Goal: Task Accomplishment & Management: Use online tool/utility

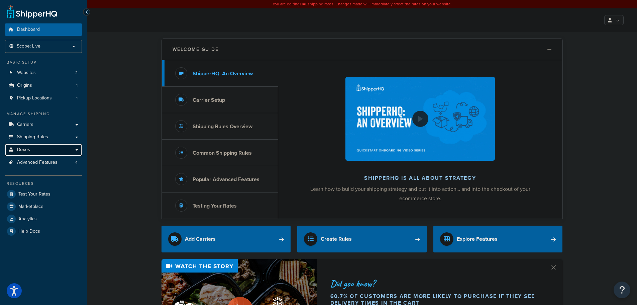
click at [38, 148] on link "Boxes" at bounding box center [43, 149] width 77 height 12
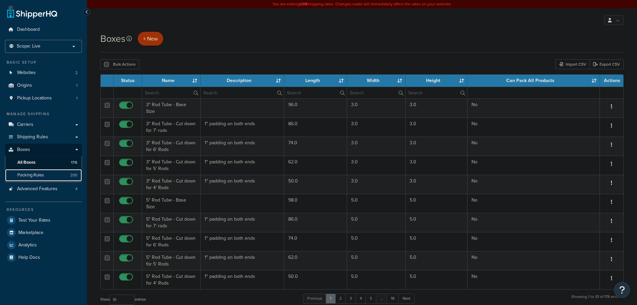
click at [36, 176] on span "Packing Rules" at bounding box center [30, 175] width 26 height 6
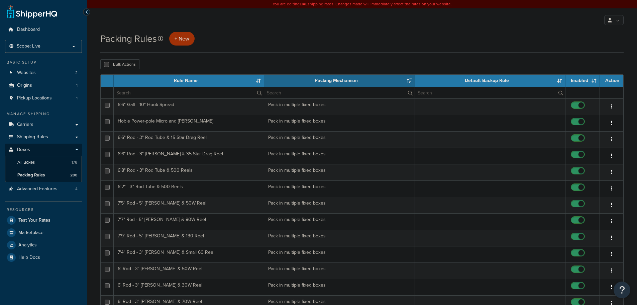
select select "15"
drag, startPoint x: 43, startPoint y: 15, endPoint x: 45, endPoint y: 11, distance: 4.2
click at [43, 15] on link at bounding box center [32, 11] width 50 height 13
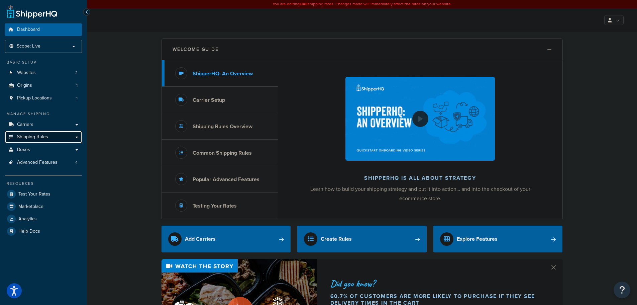
click at [46, 137] on span "Shipping Rules" at bounding box center [32, 137] width 31 height 6
click at [47, 153] on link "Boxes" at bounding box center [43, 149] width 77 height 12
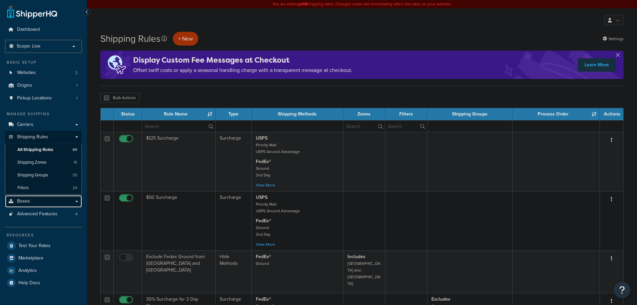
click at [27, 199] on span "Boxes" at bounding box center [23, 201] width 13 height 6
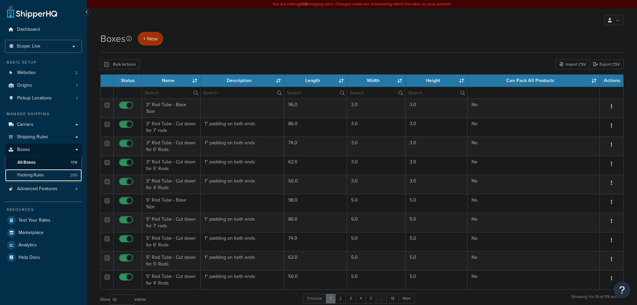
click at [40, 178] on link "Packing Rules 200" at bounding box center [43, 175] width 77 height 12
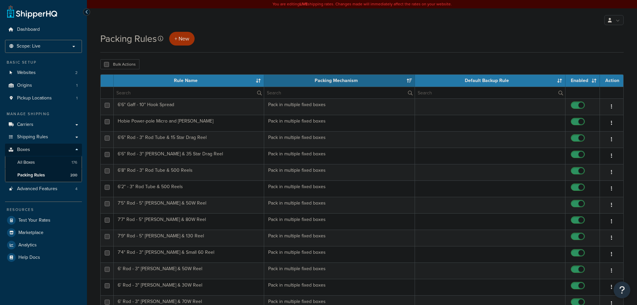
select select "15"
click at [167, 94] on input "text" at bounding box center [189, 92] width 150 height 11
type input "7'3"
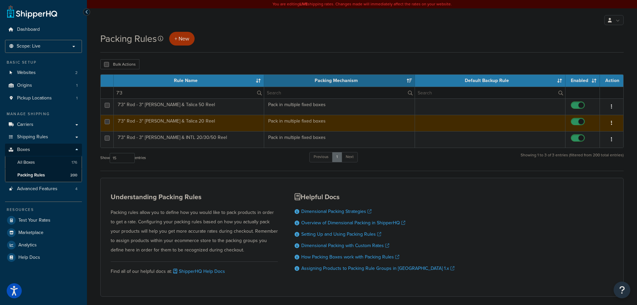
click at [210, 122] on td "7'3" Rod - 3" [PERSON_NAME] & Talica 20 Reel" at bounding box center [189, 123] width 150 height 16
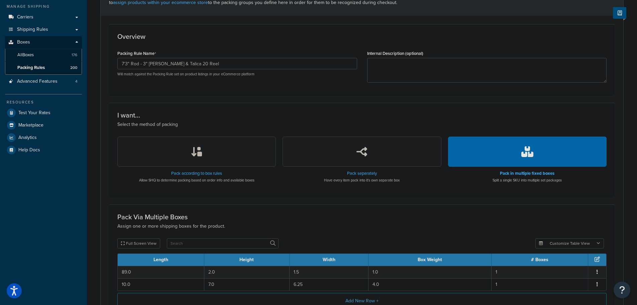
scroll to position [18, 0]
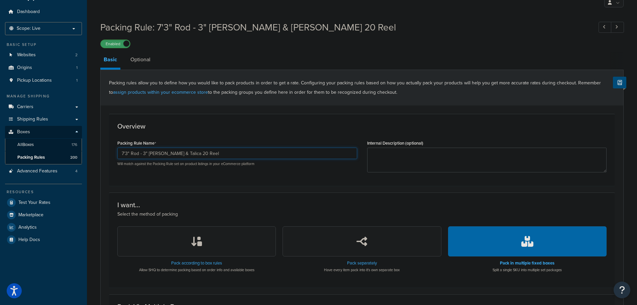
click at [252, 154] on input "7'3" Rod - 3" [PERSON_NAME] & Talica 20 Reel" at bounding box center [237, 152] width 240 height 11
click at [108, 130] on form "Packing rules allow you to define how you would like to pack products in order …" at bounding box center [362, 253] width 523 height 367
click at [54, 157] on link "Packing Rules 200" at bounding box center [43, 157] width 77 height 12
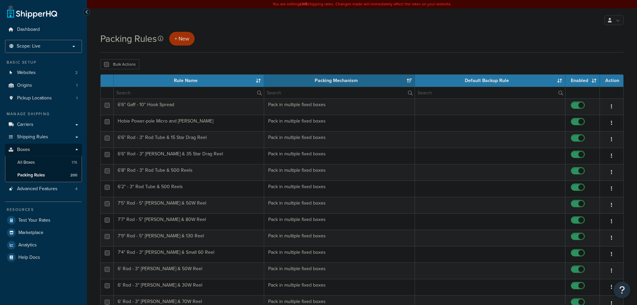
select select "15"
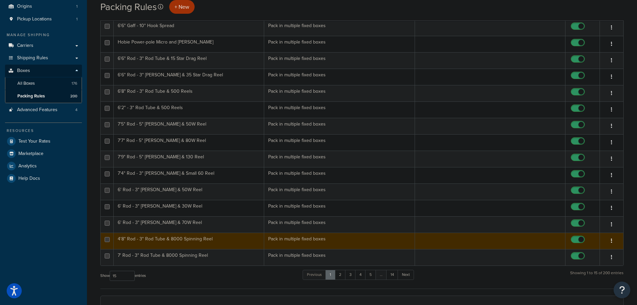
scroll to position [67, 0]
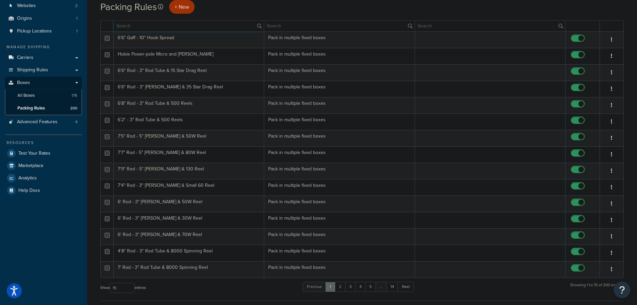
click at [148, 25] on input "text" at bounding box center [189, 25] width 150 height 11
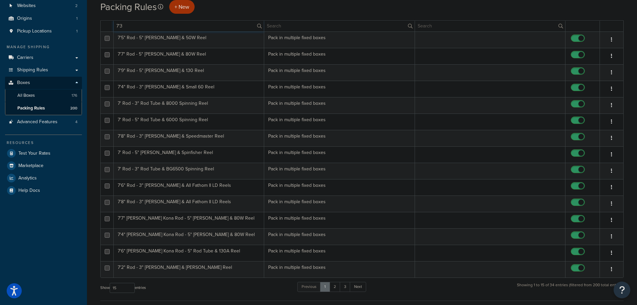
scroll to position [32, 0]
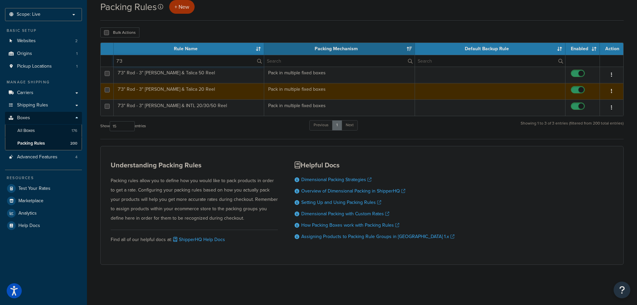
type input "7'3"
click at [248, 89] on td "7'3" Rod - 3" Rod Tube & Talica 20 Reel" at bounding box center [189, 91] width 150 height 16
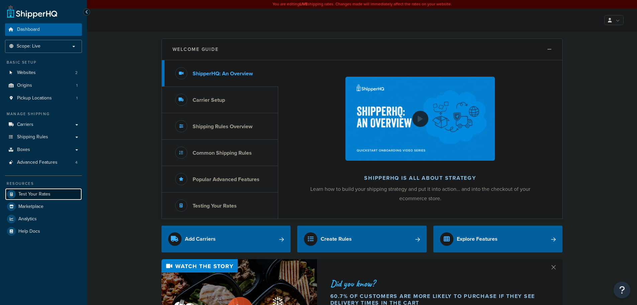
click at [48, 195] on span "Test Your Rates" at bounding box center [34, 194] width 32 height 6
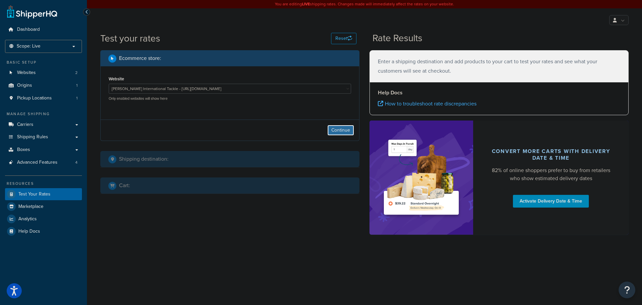
drag, startPoint x: 341, startPoint y: 129, endPoint x: 307, endPoint y: 150, distance: 39.7
click at [341, 129] on button "Continue" at bounding box center [340, 130] width 27 height 11
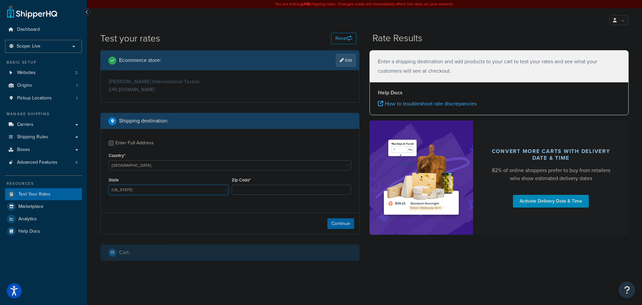
drag, startPoint x: 126, startPoint y: 192, endPoint x: 127, endPoint y: 195, distance: 3.5
click at [126, 192] on select "Alabama Alaska American Samoa Arizona Arkansas Armed Forces Americas Armed Forc…" at bounding box center [169, 190] width 120 height 10
select select "FL"
click at [109, 185] on select "Alabama Alaska American Samoa Arizona Arkansas Armed Forces Americas Armed Forc…" at bounding box center [169, 190] width 120 height 10
click at [241, 192] on input "Zip Code*" at bounding box center [292, 190] width 120 height 10
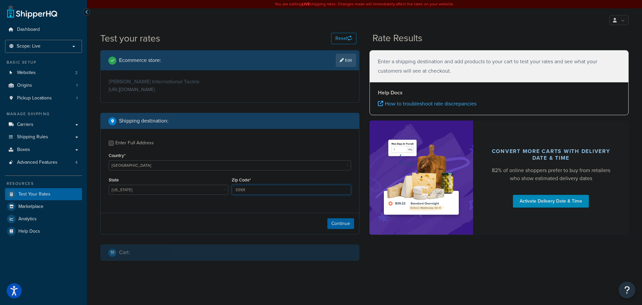
type input "33101"
click at [346, 228] on button "Continue" at bounding box center [340, 223] width 27 height 11
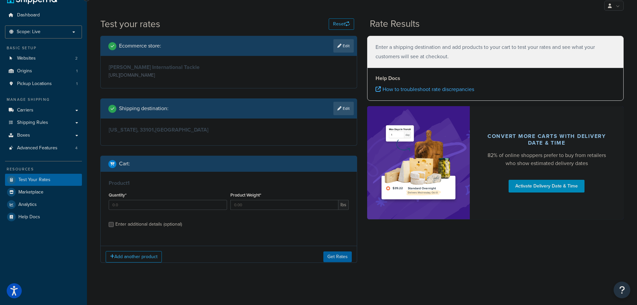
scroll to position [15, 0]
click at [156, 203] on input "Quantity*" at bounding box center [168, 204] width 118 height 10
type input "1"
click at [270, 205] on input "Product Weight*" at bounding box center [284, 204] width 108 height 10
paste input "4.3"
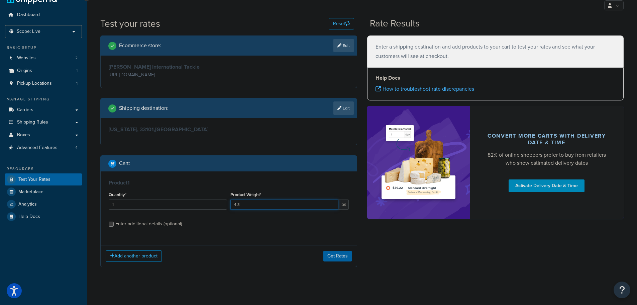
type input "4.3"
click at [144, 224] on div "Enter additional details (optional)" at bounding box center [148, 223] width 67 height 9
click at [114, 224] on input "Enter additional details (optional)" at bounding box center [111, 223] width 5 height 5
checkbox input "true"
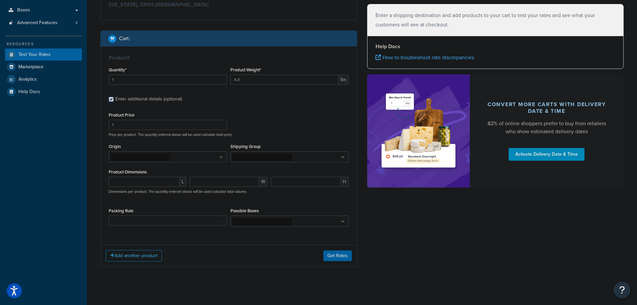
scroll to position [145, 0]
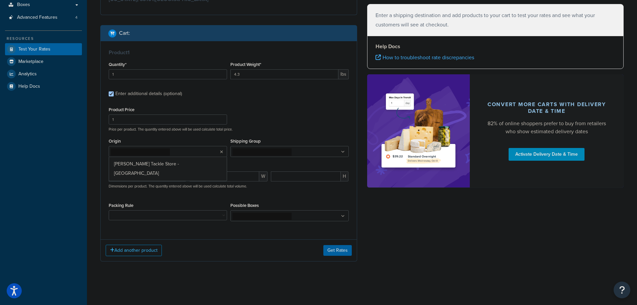
drag, startPoint x: 205, startPoint y: 155, endPoint x: 222, endPoint y: 152, distance: 17.3
click at [205, 155] on ul at bounding box center [168, 151] width 118 height 11
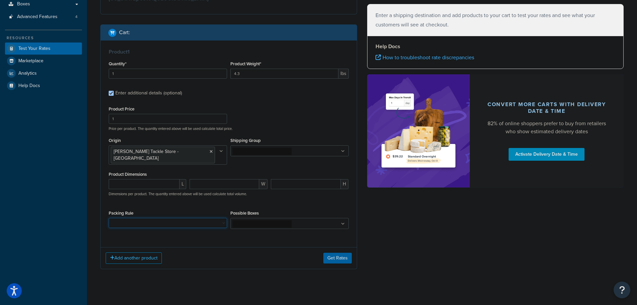
click at [149, 218] on select "10' Rod - 5" Rod Tube - 2pc & BG5000 Spinning Reel 2'8" Rod - 3" Rod Tube & Tan…" at bounding box center [168, 223] width 118 height 10
select select "62965"
click at [109, 218] on select "10' Rod - 5" Rod Tube - 2pc & BG5000 Spinning Reel 2'8" Rod - 3" Rod Tube & Tan…" at bounding box center [168, 223] width 118 height 10
click at [344, 252] on button "Get Rates" at bounding box center [337, 257] width 28 height 11
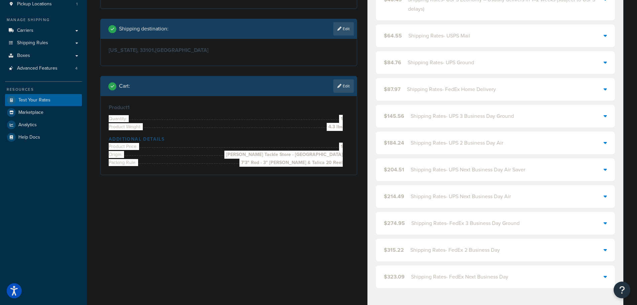
scroll to position [45, 0]
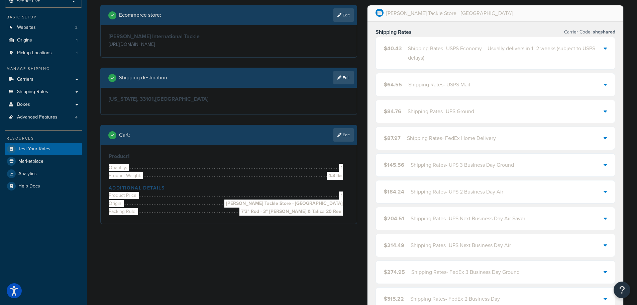
click at [424, 52] on div "Shipping Rates - USPS Economy – Usually delivers in 1–2 weeks (subject to USPS …" at bounding box center [506, 53] width 196 height 19
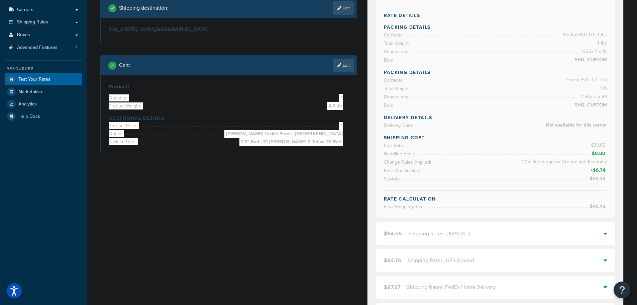
scroll to position [123, 0]
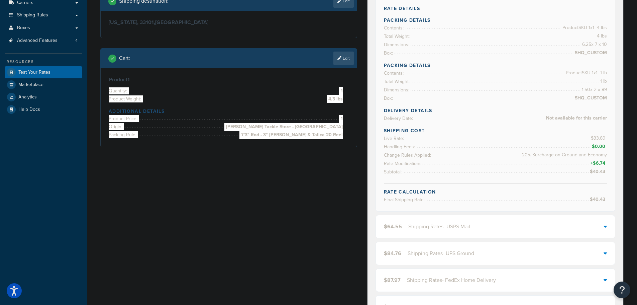
drag, startPoint x: 536, startPoint y: 132, endPoint x: 533, endPoint y: 140, distance: 8.1
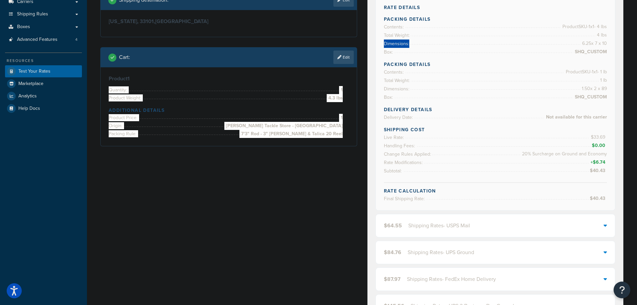
drag, startPoint x: 578, startPoint y: 42, endPoint x: 611, endPoint y: 41, distance: 32.8
click at [611, 41] on div "Rate Details Packing Details Contents: Product SKU-1 x 1 - 4 lbs Total Weight: …" at bounding box center [495, 101] width 239 height 218
drag, startPoint x: 582, startPoint y: 86, endPoint x: 577, endPoint y: 89, distance: 5.7
click at [580, 88] on span "1.50 x 2 x 89" at bounding box center [593, 89] width 27 height 8
drag, startPoint x: 586, startPoint y: 88, endPoint x: 607, endPoint y: 90, distance: 20.6
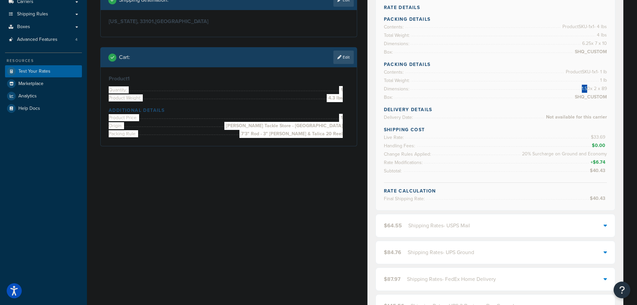
click at [607, 90] on div "Rate Details Packing Details Contents: Product SKU-1 x 1 - 4 lbs Total Weight: …" at bounding box center [495, 101] width 239 height 218
click at [568, 160] on li "Rate Modifications: + $6.74" at bounding box center [495, 162] width 223 height 8
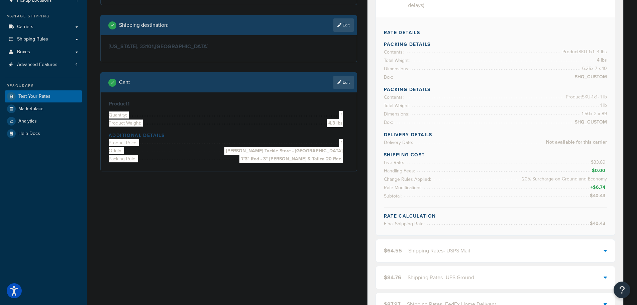
scroll to position [56, 0]
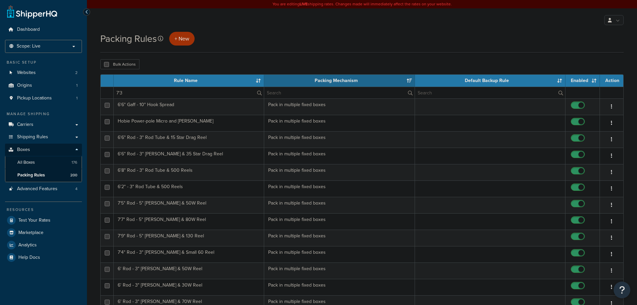
select select "15"
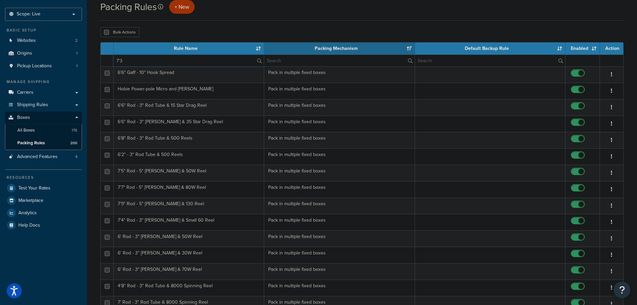
click at [137, 62] on input "7'3" at bounding box center [189, 60] width 150 height 11
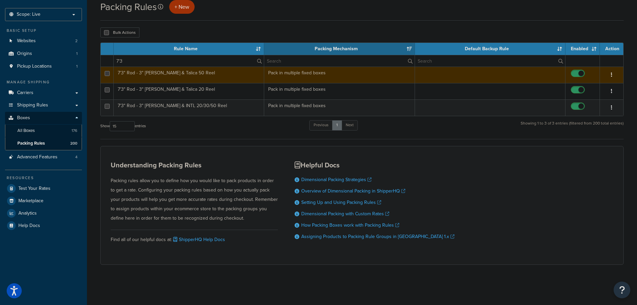
click at [220, 75] on td "7'3" Rod - 3" [PERSON_NAME] & Talica 50 Reel" at bounding box center [189, 75] width 150 height 16
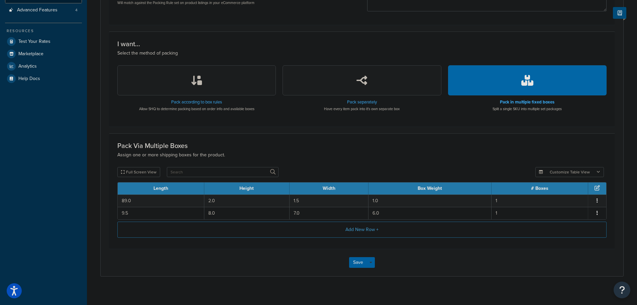
scroll to position [185, 0]
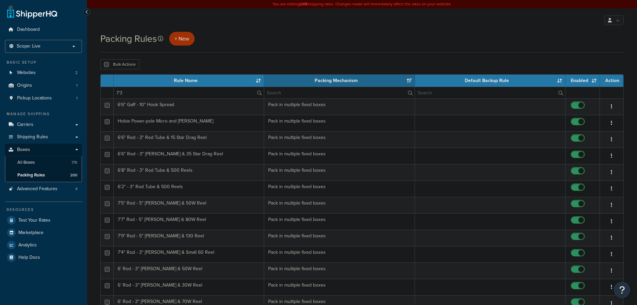
select select "15"
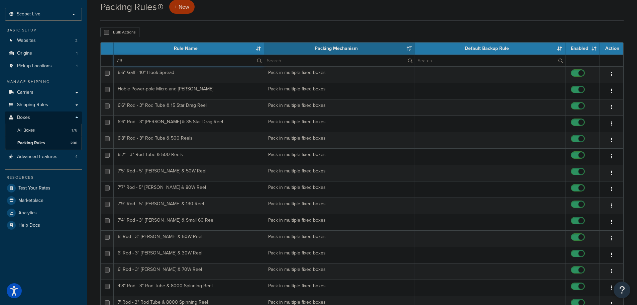
click at [181, 58] on input "7'3" at bounding box center [189, 60] width 150 height 11
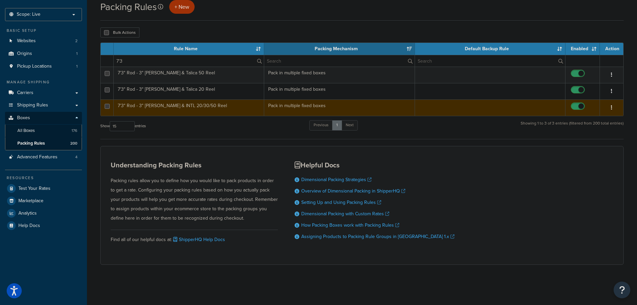
click at [219, 103] on td "7'3" Rod - 3" [PERSON_NAME] & INTL 20/30/50 Reel" at bounding box center [189, 107] width 150 height 16
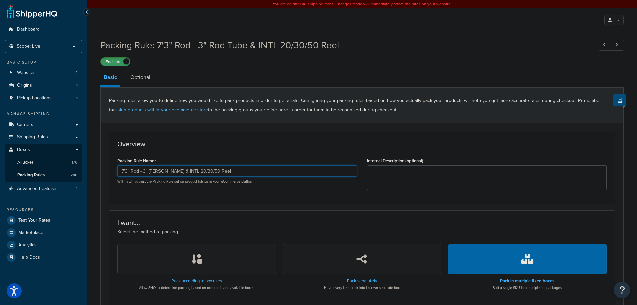
drag, startPoint x: 173, startPoint y: 171, endPoint x: 230, endPoint y: 167, distance: 57.7
click at [229, 167] on input "7'3" Rod - 3" Rod Tube & INTL 20/30/50 Reel" at bounding box center [237, 170] width 240 height 11
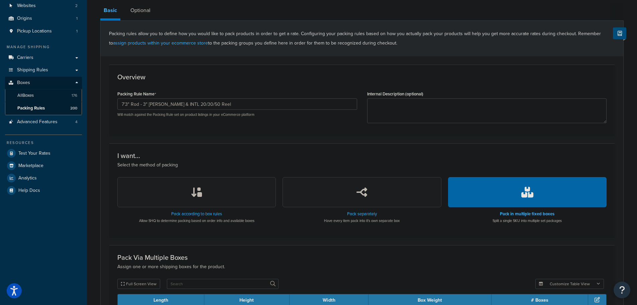
click at [101, 154] on form "Packing rules allow you to define how you would like to pack products in order …" at bounding box center [362, 204] width 523 height 367
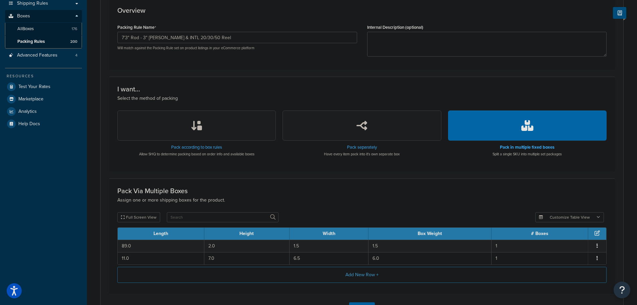
scroll to position [85, 0]
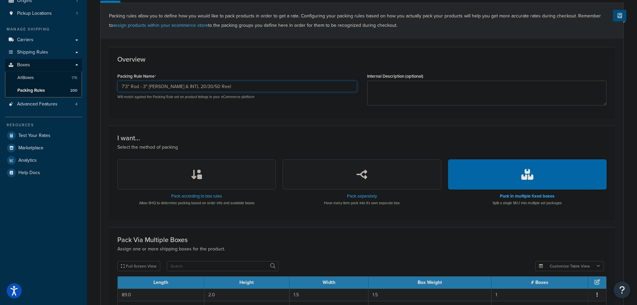
click at [251, 89] on input "7'3" Rod - 3" Rod Tube & INTL 20/30/50 Reel" at bounding box center [237, 86] width 240 height 11
click at [224, 86] on input "7'3" Rod - 3" Rod Tube & INTL 20/30/50 Reel" at bounding box center [237, 86] width 240 height 11
click at [285, 87] on input "7'3" Rod - 3" Rod Tube & INTL 20/30/50 Reel" at bounding box center [237, 86] width 240 height 11
type input "7'3" Rod - 3" Rod Tube & INTL 20/30/50 Reel"
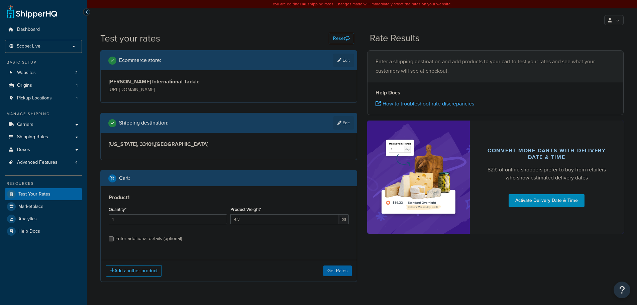
scroll to position [21, 0]
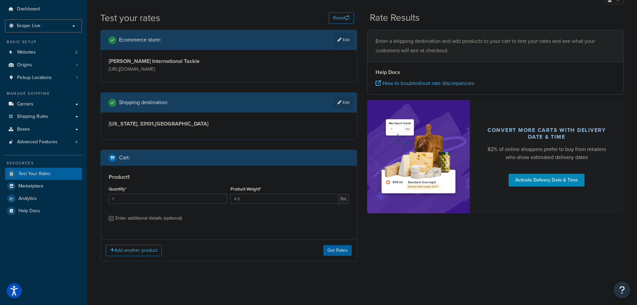
click at [157, 219] on div "Enter additional details (optional)" at bounding box center [148, 217] width 67 height 9
click at [114, 219] on input "Enter additional details (optional)" at bounding box center [111, 218] width 5 height 5
checkbox input "true"
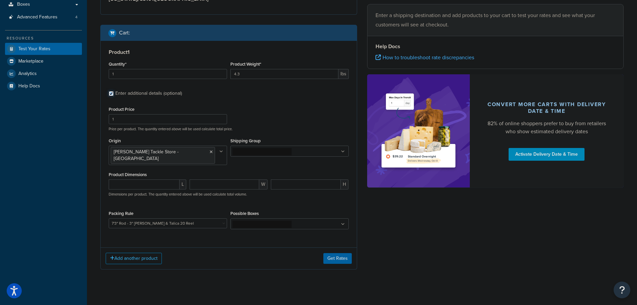
scroll to position [147, 0]
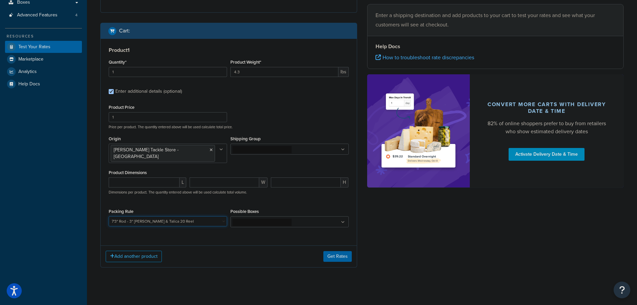
drag, startPoint x: 190, startPoint y: 215, endPoint x: 189, endPoint y: 224, distance: 9.1
click at [190, 220] on select "10' Rod - 5" Rod Tube - 2pc & BG5000 Spinning Reel 2'8" Rod - 3" Rod Tube & Tan…" at bounding box center [168, 221] width 118 height 10
select select "63132"
click at [109, 216] on select "10' Rod - 5" Rod Tube - 2pc & BG5000 Spinning Reel 2'8" Rod - 3" Rod Tube & Tan…" at bounding box center [168, 221] width 118 height 10
click at [344, 251] on button "Get Rates" at bounding box center [337, 256] width 28 height 11
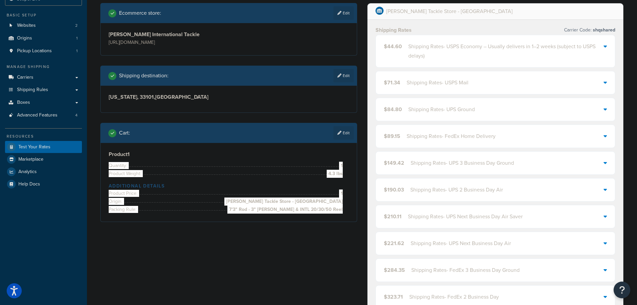
scroll to position [47, 0]
click at [429, 51] on div "Shipping Rates - USPS Economy – Usually delivers in 1–2 weeks (subject to USPS …" at bounding box center [506, 51] width 196 height 19
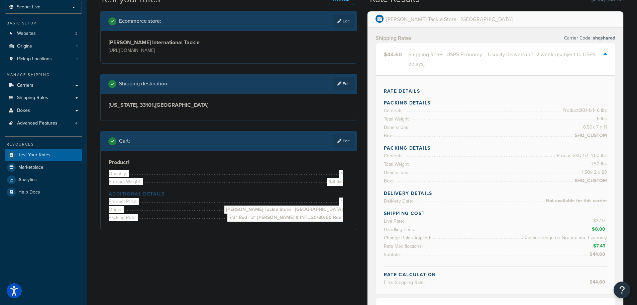
scroll to position [0, 0]
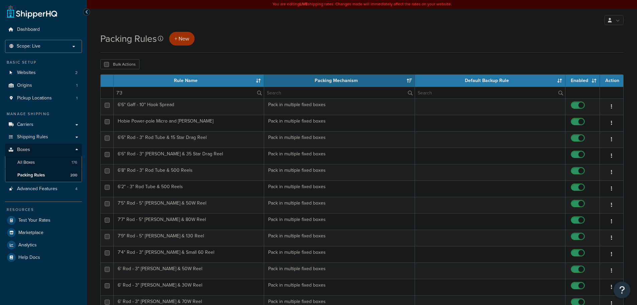
select select "15"
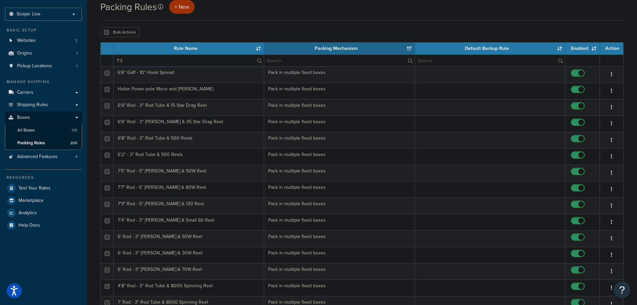
click at [134, 60] on input "7'3" at bounding box center [189, 60] width 150 height 11
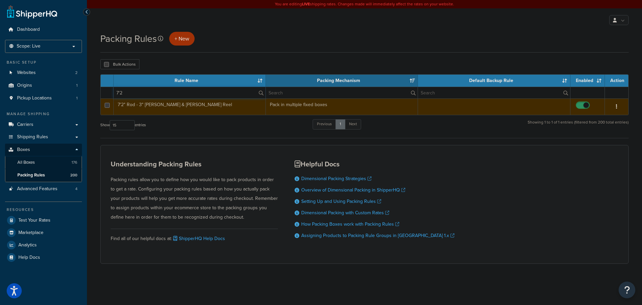
type input "7'2"
click at [242, 105] on td "7'2" Rod - 3" [PERSON_NAME] & [PERSON_NAME] Reel" at bounding box center [190, 106] width 152 height 16
click at [242, 105] on td "7'2" Rod - 3" Rod Tube & Talica II Reel" at bounding box center [190, 106] width 152 height 16
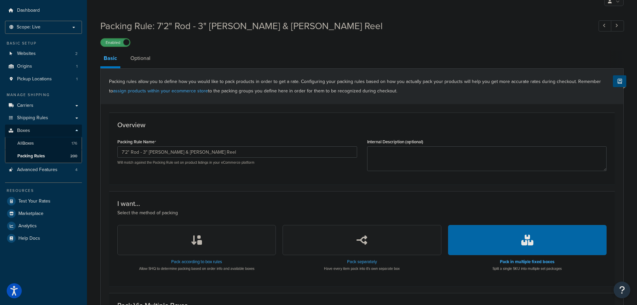
scroll to position [18, 0]
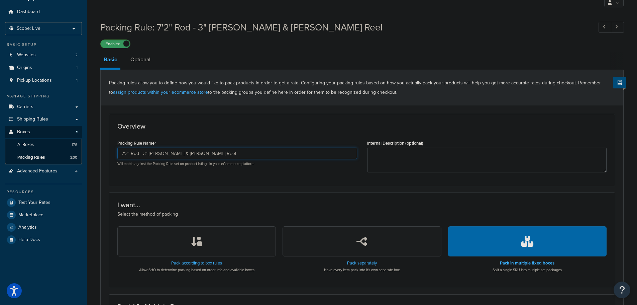
click at [257, 154] on input "7'2" Rod - 3" [PERSON_NAME] & [PERSON_NAME] Reel" at bounding box center [237, 152] width 240 height 11
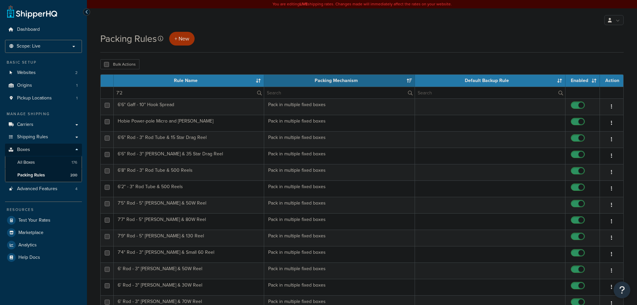
select select "15"
drag, startPoint x: 143, startPoint y: 94, endPoint x: 98, endPoint y: 97, distance: 45.2
click at [98, 97] on div "Packing Rules + New Bulk Actions Duplicate Delete Contact Us Send Us A Message …" at bounding box center [362, 274] width 550 height 485
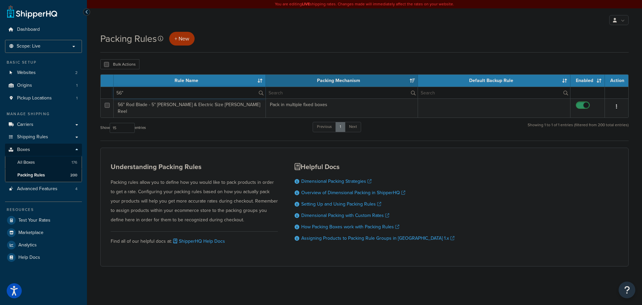
type input "56""
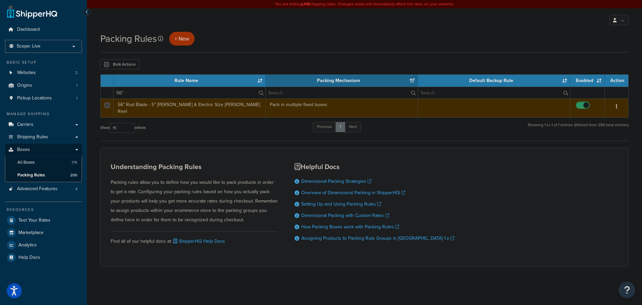
click at [221, 109] on td "56" Rod Blade - 5" [PERSON_NAME] & Electric Size [PERSON_NAME] Reel" at bounding box center [190, 107] width 152 height 19
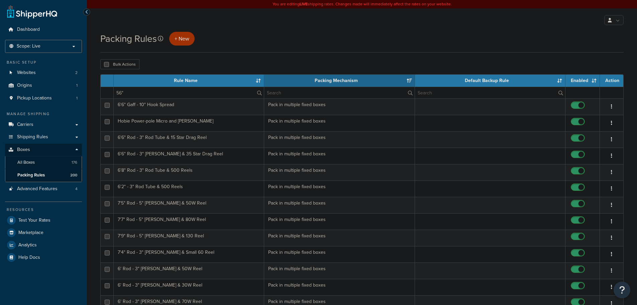
select select "15"
drag, startPoint x: 206, startPoint y: 95, endPoint x: 87, endPoint y: 100, distance: 119.8
click at [87, 100] on div "Dashboard Scope: Live Development Integration Test Basic Setup Websites 2 Origi…" at bounding box center [318, 266] width 637 height 533
click at [170, 82] on th "Rule Name" at bounding box center [189, 81] width 150 height 12
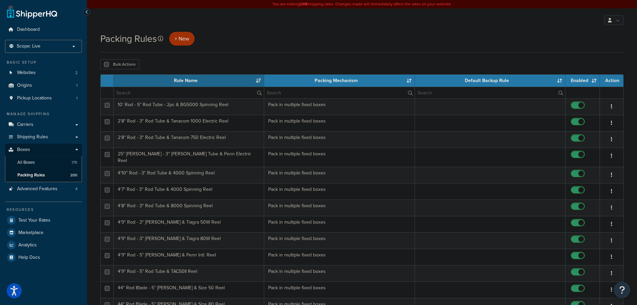
click at [170, 82] on th "Rule Name" at bounding box center [189, 81] width 150 height 12
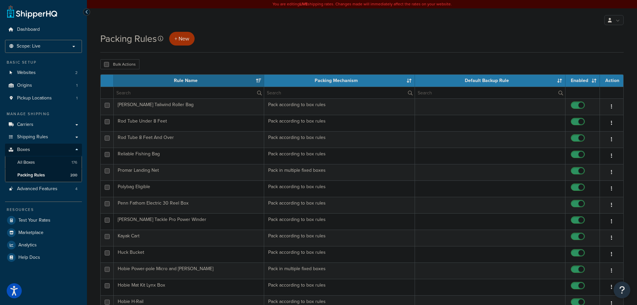
click at [170, 82] on th "Rule Name" at bounding box center [189, 81] width 150 height 12
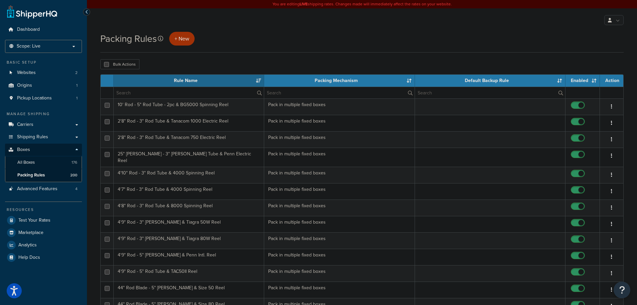
click at [170, 82] on th "Rule Name" at bounding box center [189, 81] width 150 height 12
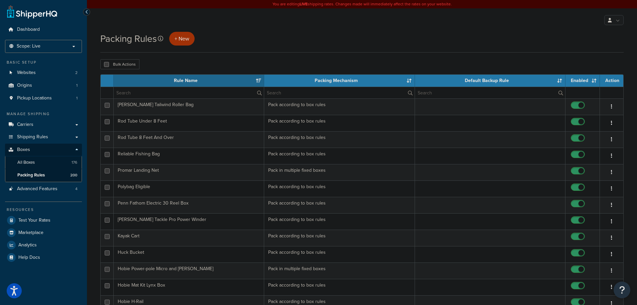
click at [170, 82] on th "Rule Name" at bounding box center [189, 81] width 150 height 12
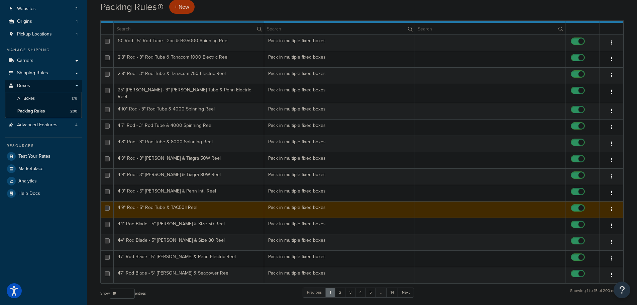
scroll to position [67, 0]
